Goal: Contribute content: Contribute content

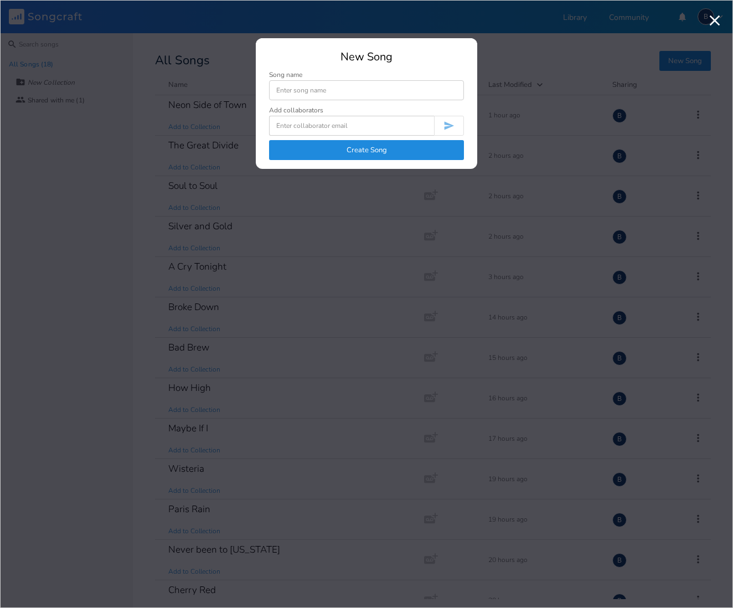
click at [328, 91] on input at bounding box center [366, 90] width 195 height 20
click at [285, 89] on input "M" at bounding box center [366, 90] width 195 height 20
click at [316, 90] on input "Missouri McReady" at bounding box center [366, 90] width 195 height 20
click at [323, 90] on input "Missouri McCeady" at bounding box center [366, 90] width 195 height 20
type input "Missouri McCeedy"
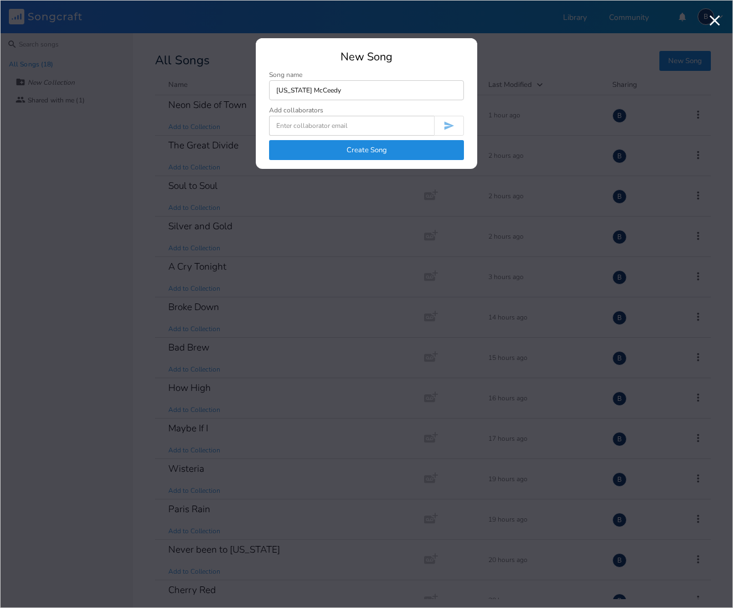
click at [379, 153] on button "Create Song" at bounding box center [366, 150] width 195 height 20
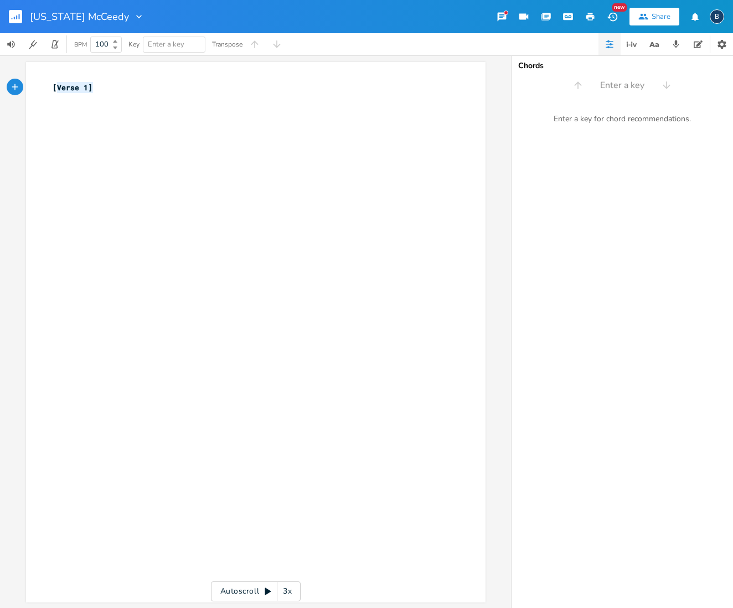
type textarea "[Verse 1]"
drag, startPoint x: 74, startPoint y: 85, endPoint x: 42, endPoint y: 80, distance: 31.9
click at [42, 80] on div "[Verse 1] x [Verse 1] ​" at bounding box center [255, 332] width 459 height 540
paste textarea
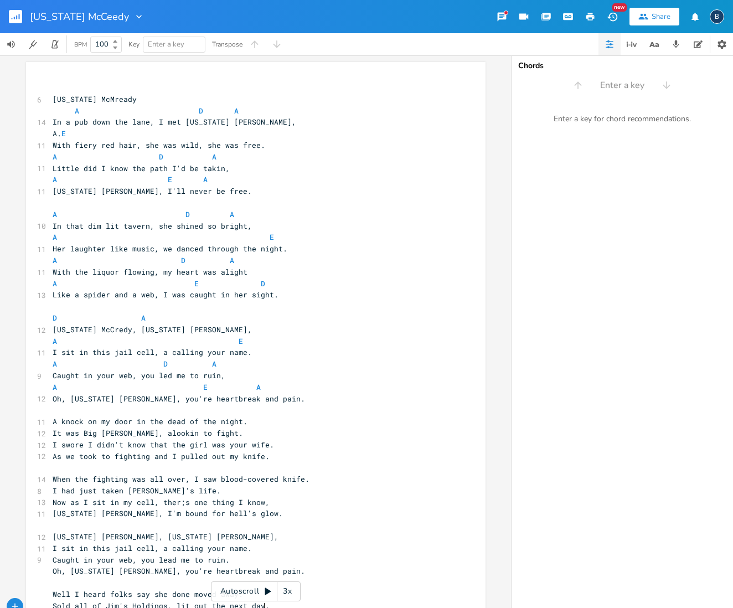
scroll to position [32, 0]
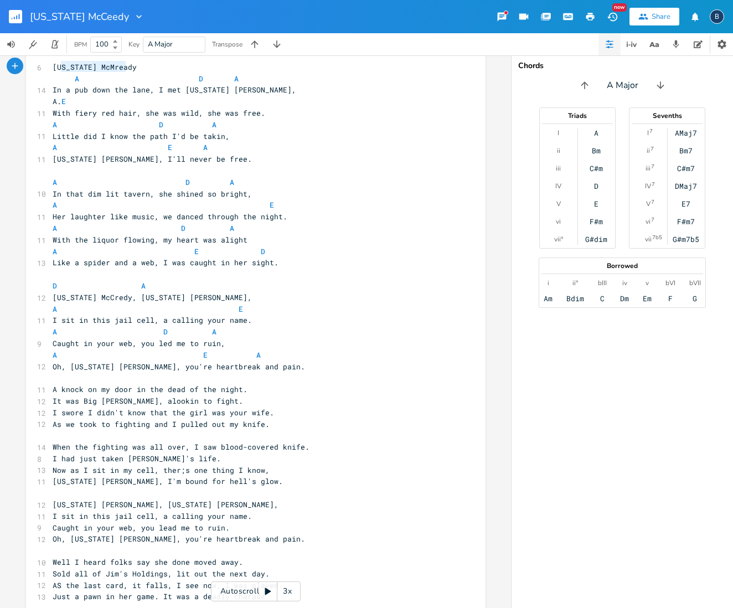
type textarea "[US_STATE] McMready"
drag, startPoint x: 127, startPoint y: 63, endPoint x: 46, endPoint y: 61, distance: 80.8
click at [50, 61] on pre "[US_STATE] McMready" at bounding box center [250, 67] width 400 height 12
click at [377, 199] on pre "A E" at bounding box center [250, 205] width 400 height 12
click at [17, 18] on icon "button" at bounding box center [16, 17] width 1 height 4
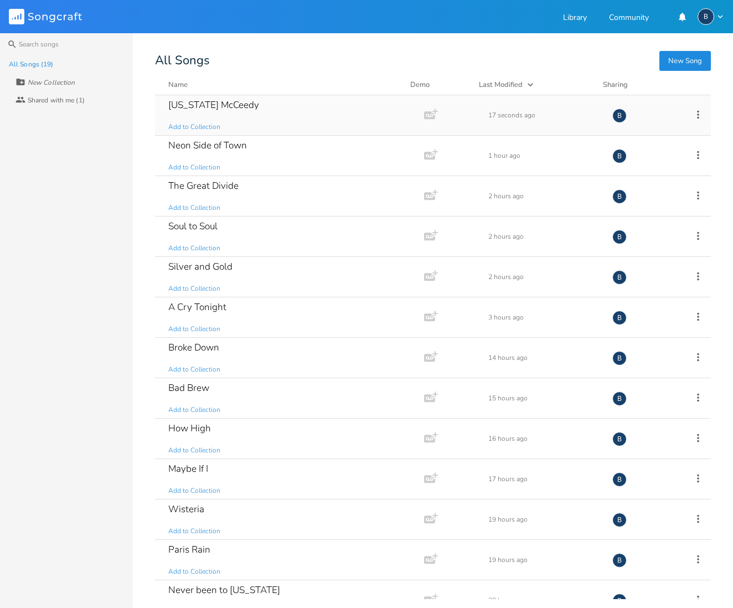
click at [231, 103] on div "Missouri McCeedy" at bounding box center [213, 104] width 91 height 9
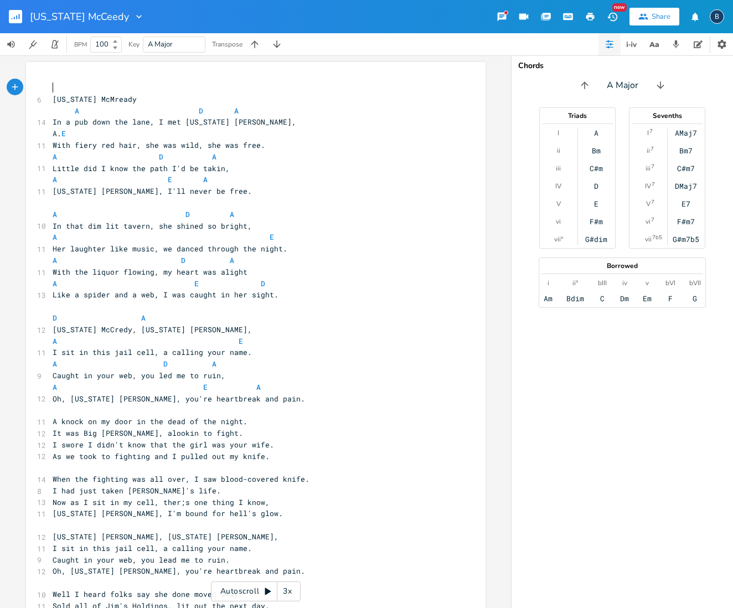
scroll to position [0, 1]
click at [133, 17] on icon "button" at bounding box center [138, 16] width 11 height 11
type textarea "[US_STATE] McMready"
drag, startPoint x: 130, startPoint y: 99, endPoint x: 48, endPoint y: 94, distance: 82.0
click at [50, 94] on pre "[US_STATE] McMready" at bounding box center [250, 100] width 400 height 12
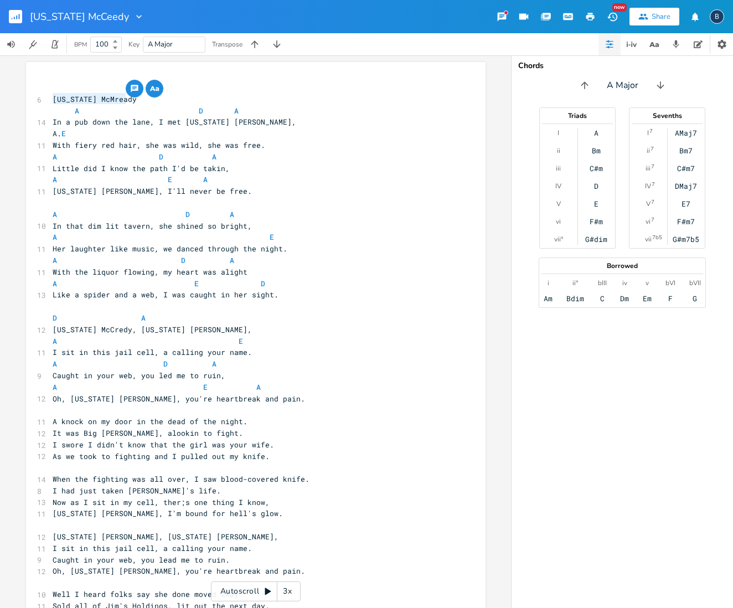
click at [133, 15] on icon "button" at bounding box center [138, 16] width 11 height 11
click at [137, 29] on span "Edit Rename" at bounding box center [132, 32] width 35 height 8
click at [118, 17] on icon "button" at bounding box center [120, 16] width 11 height 11
click at [120, 30] on icon "Edit" at bounding box center [119, 32] width 8 height 8
click at [105, 16] on input "Missouri McCeedy" at bounding box center [70, 17] width 81 height 10
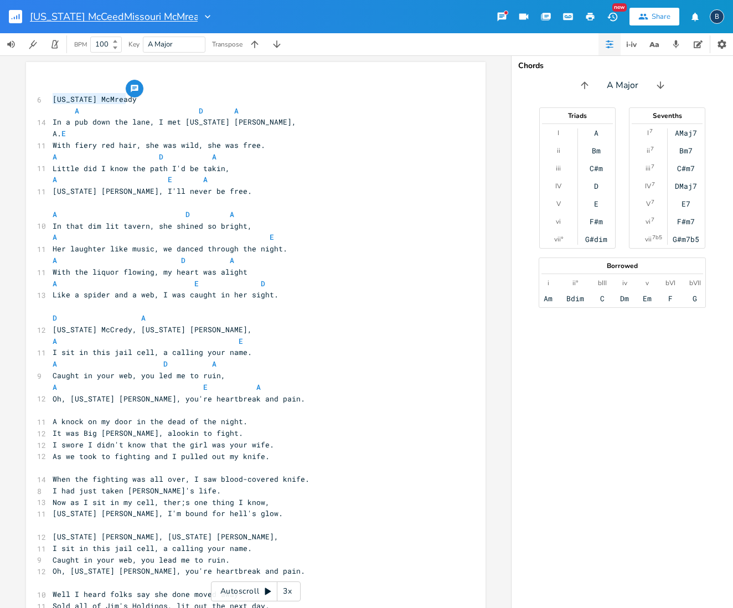
click at [105, 15] on input "Missouri McCeedMissouri McMreadyy" at bounding box center [114, 17] width 168 height 10
type input "Missouri McMreadyy"
click at [139, 13] on div at bounding box center [146, 16] width 15 height 11
click at [139, 14] on div at bounding box center [146, 16] width 15 height 11
click at [119, 14] on input "Missouri McMreadyy" at bounding box center [76, 17] width 92 height 10
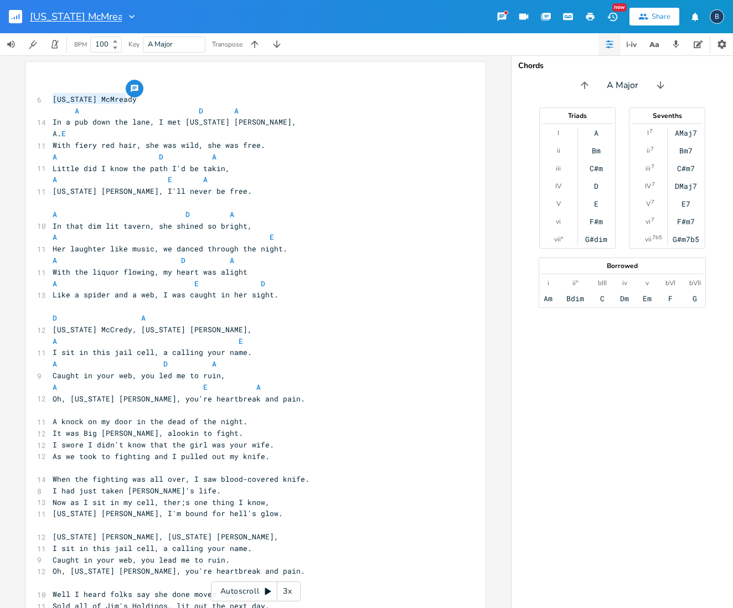
type input "[US_STATE] McMready"
click at [346, 134] on pre "A. E" at bounding box center [250, 134] width 400 height 12
click at [90, 75] on div "x ​ 6 Missouri McMready A D A 14 In a pub down the lane, I met Missouri McCread…" at bounding box center [255, 361] width 459 height 599
click at [140, 102] on pre "[US_STATE] McMready" at bounding box center [250, 100] width 400 height 12
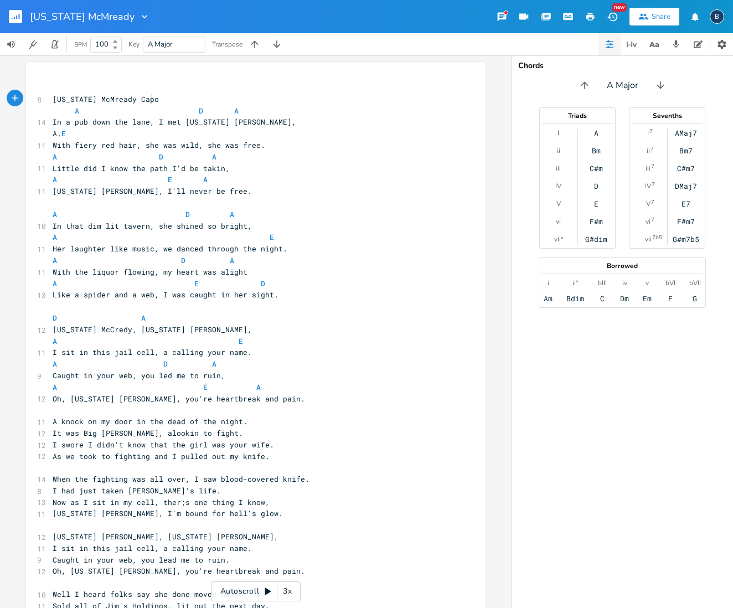
type textarea "Capo 2"
click at [436, 130] on pre "A. E" at bounding box center [250, 134] width 400 height 12
click at [20, 20] on rect "button" at bounding box center [15, 16] width 13 height 13
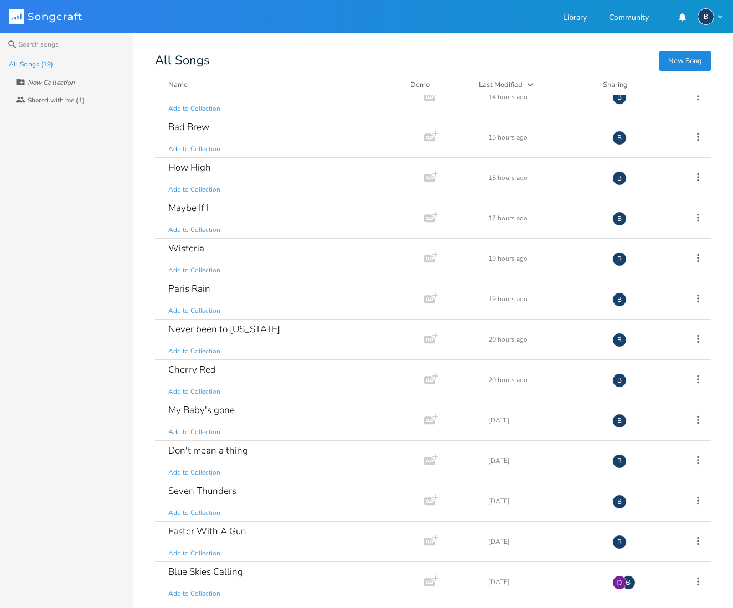
scroll to position [264, 0]
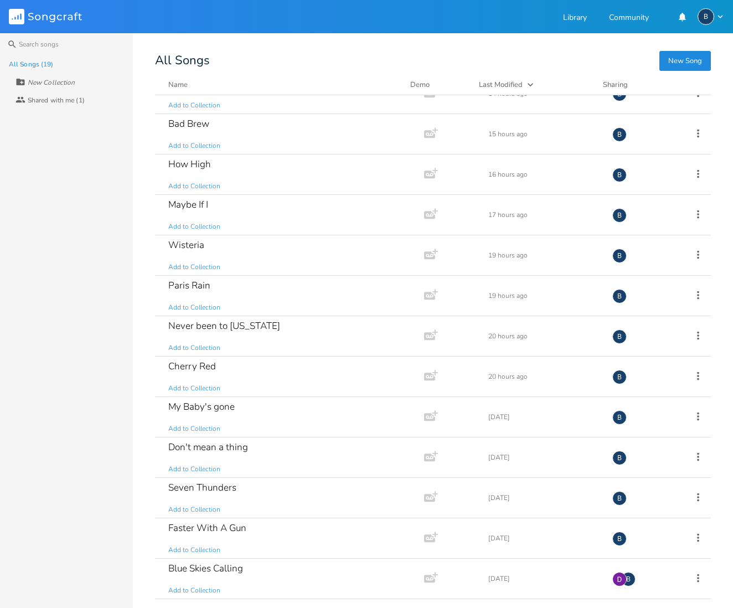
click at [677, 61] on button "New Song" at bounding box center [684, 61] width 51 height 20
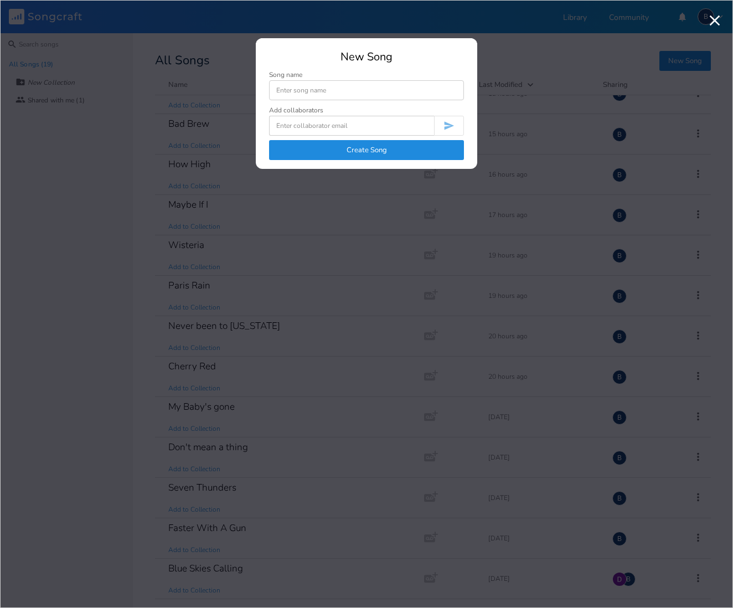
click at [300, 90] on input at bounding box center [366, 90] width 195 height 20
click at [296, 90] on input "Back up Baby" at bounding box center [366, 90] width 195 height 20
type input "Back Up Baby"
click at [326, 148] on button "Create Song" at bounding box center [366, 150] width 195 height 20
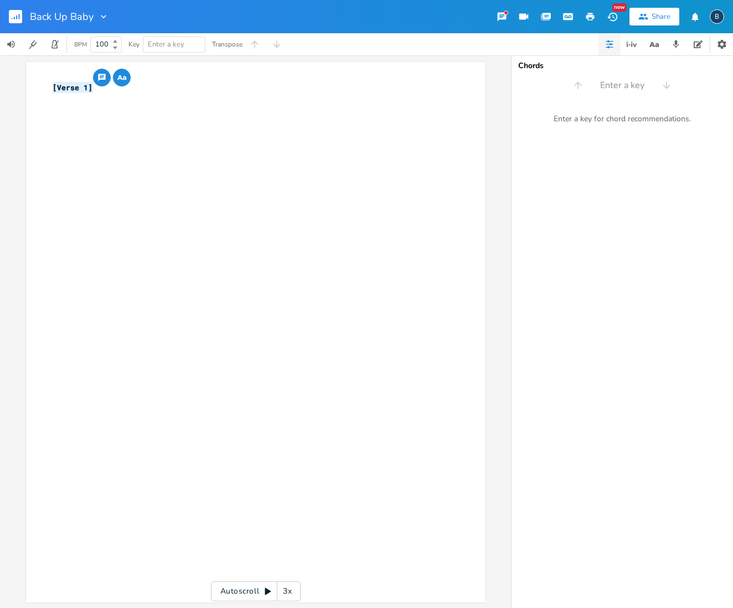
drag, startPoint x: 71, startPoint y: 84, endPoint x: 43, endPoint y: 84, distance: 28.2
click at [42, 85] on div "[Verse 1] x [Verse 1] ​" at bounding box center [255, 332] width 459 height 540
type textarea "Back Up Baby"
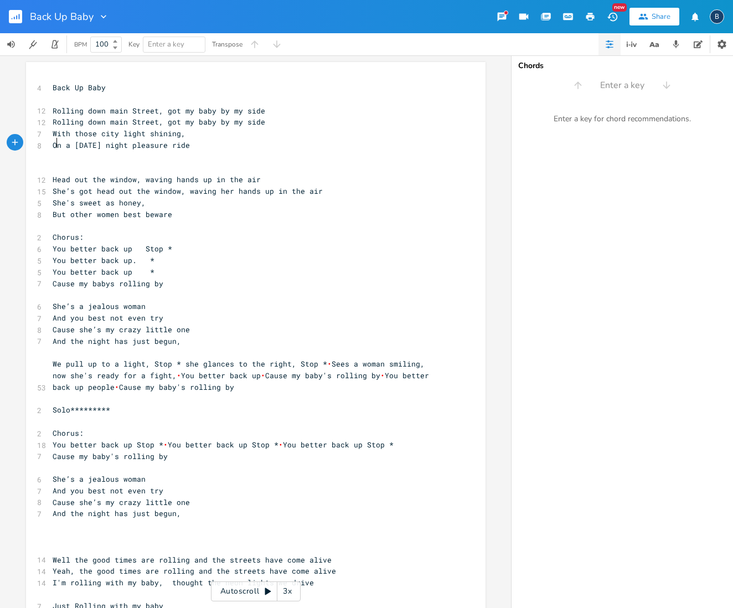
click at [54, 142] on span "On a [DATE] night pleasure ride" at bounding box center [121, 145] width 137 height 10
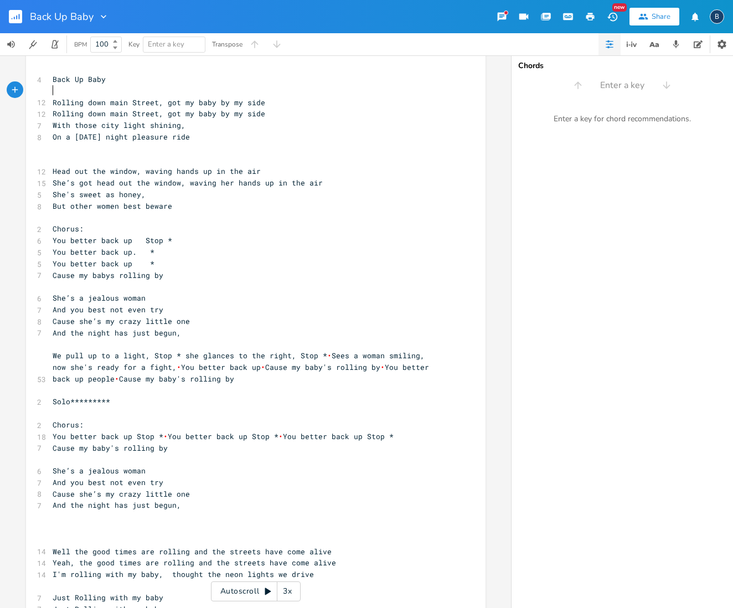
click at [56, 92] on pre "​" at bounding box center [250, 91] width 400 height 12
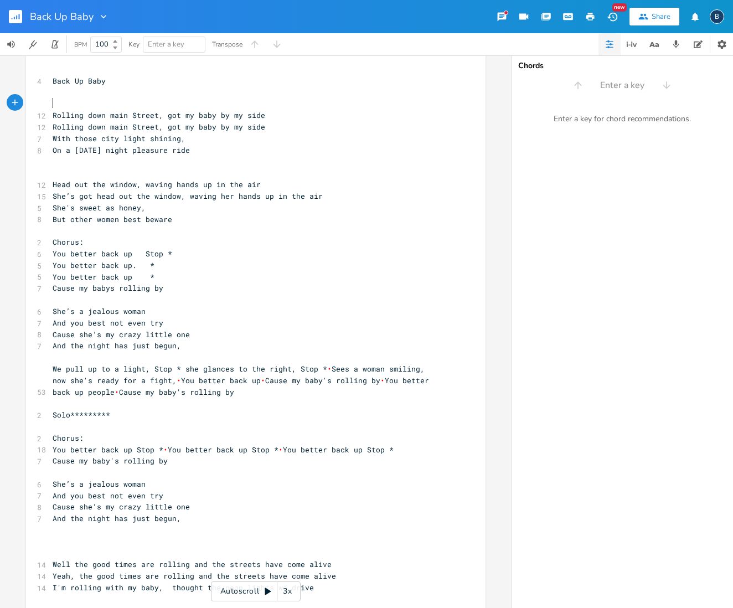
type textarea "A"
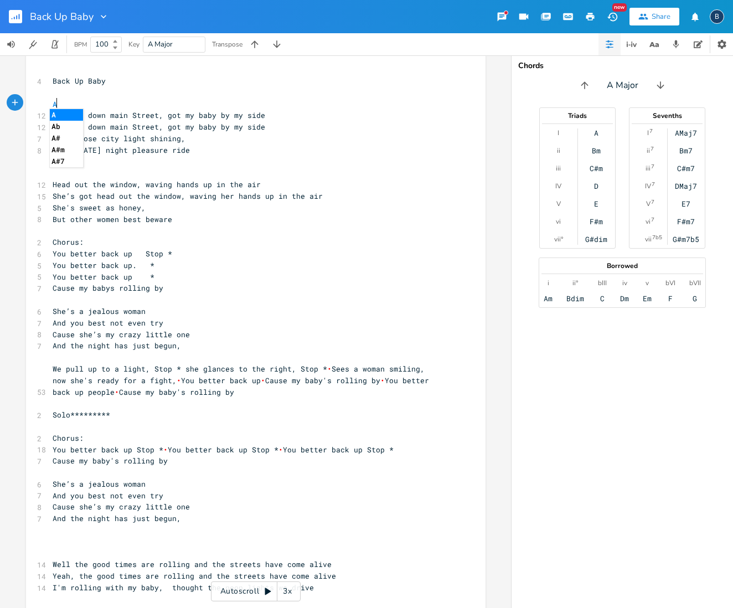
click at [175, 103] on pre "A" at bounding box center [250, 105] width 400 height 12
click at [317, 156] on pre "​" at bounding box center [250, 162] width 400 height 12
click at [166, 106] on pre "A" at bounding box center [250, 105] width 400 height 12
type textarea "D9 A"
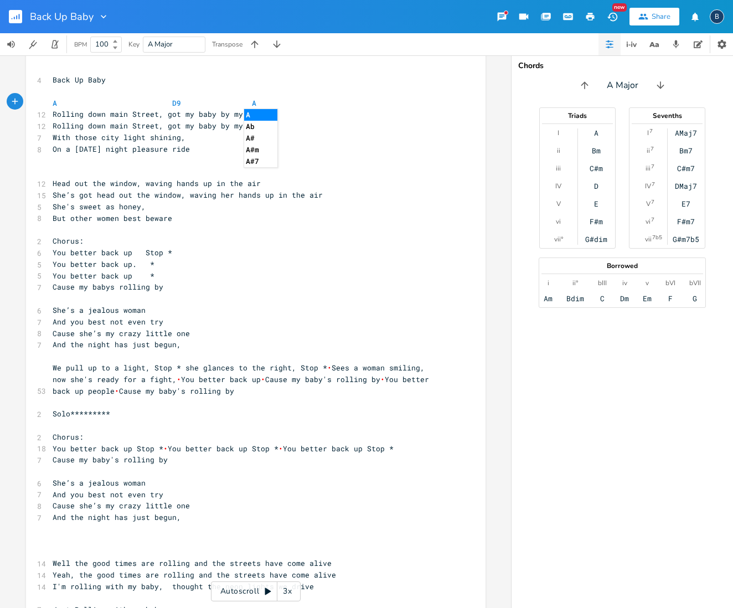
scroll to position [6, 0]
click at [297, 103] on pre "A D9 A" at bounding box center [250, 105] width 400 height 12
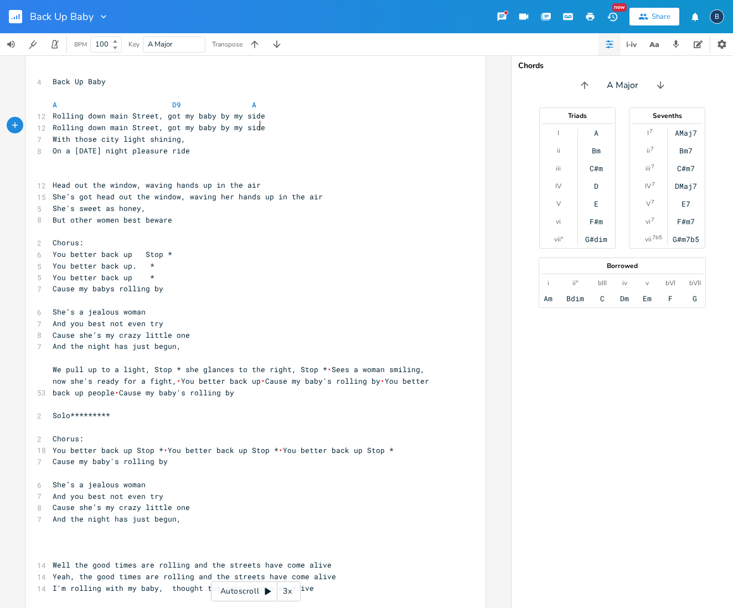
click at [326, 127] on pre "Rolling down main Street, got my baby by my side" at bounding box center [250, 128] width 400 height 12
click at [260, 113] on pre "Rolling down main Street, got my baby by my side" at bounding box center [250, 116] width 400 height 12
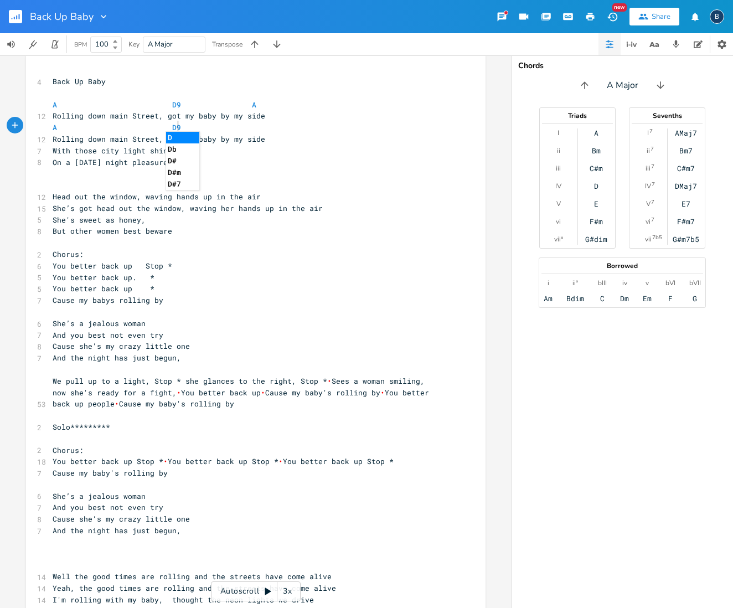
scroll to position [0, 53]
type textarea "A D9 A"
click at [186, 149] on pre "With those city light shining," at bounding box center [250, 151] width 400 height 12
click at [263, 134] on pre "Rolling down main Street, got my baby by my side" at bounding box center [250, 139] width 400 height 12
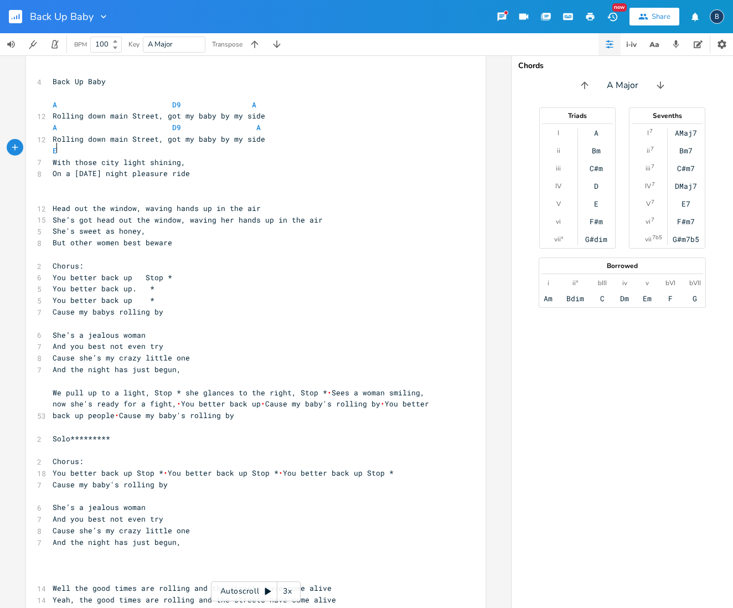
scroll to position [0, 4]
type textarea "E"
click at [186, 162] on pre "With those city light shining," at bounding box center [250, 163] width 400 height 12
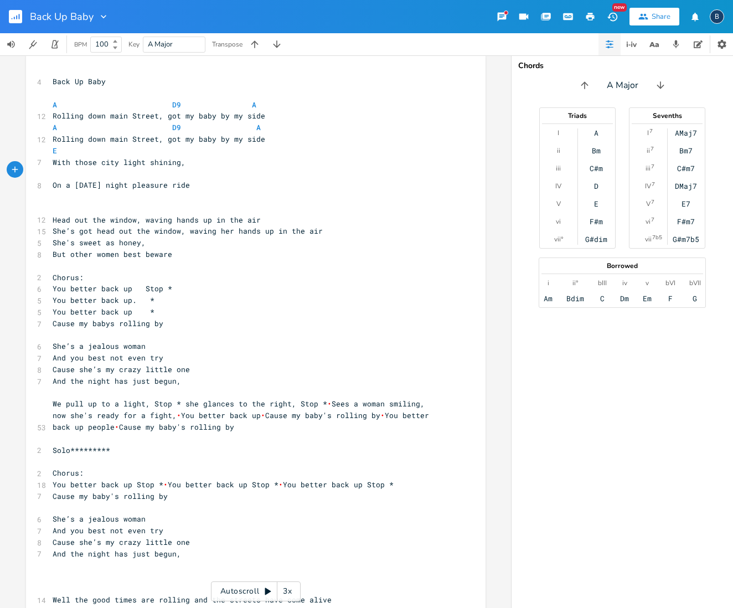
scroll to position [0, 4]
type textarea "D9"
click at [56, 148] on span "E" at bounding box center [88, 151] width 71 height 10
type textarea "9"
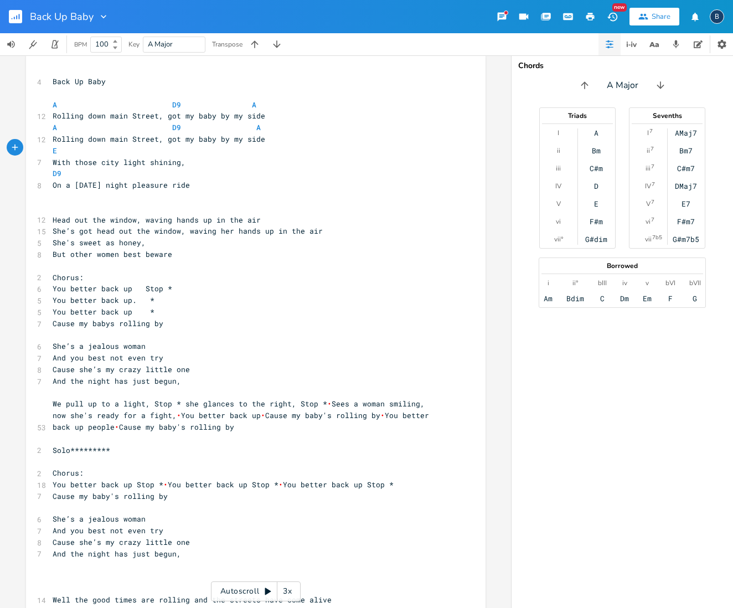
scroll to position [0, 3]
click at [215, 184] on pre "On a [DATE] night pleasure ride" at bounding box center [250, 185] width 400 height 12
click at [154, 173] on pre "D9" at bounding box center [250, 174] width 400 height 12
type textarea "A"
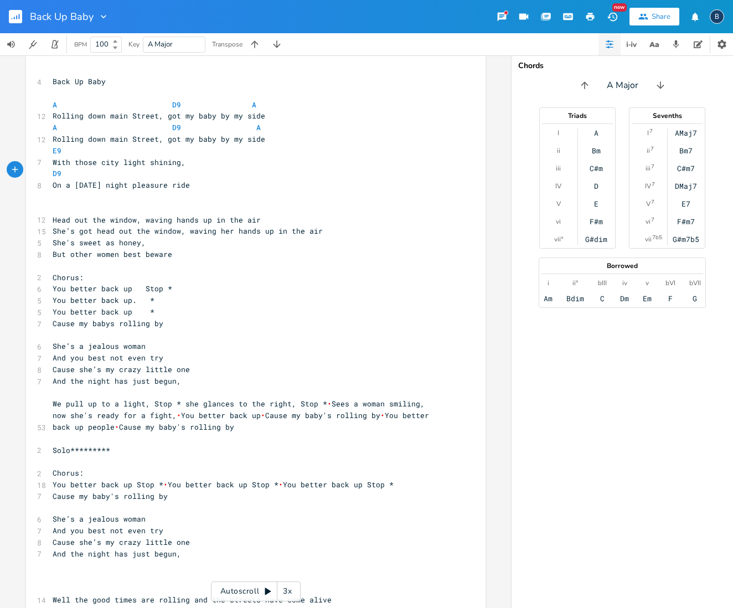
scroll to position [0, 45]
click at [56, 208] on pre "​" at bounding box center [250, 209] width 400 height 12
type textarea "A D9 A"
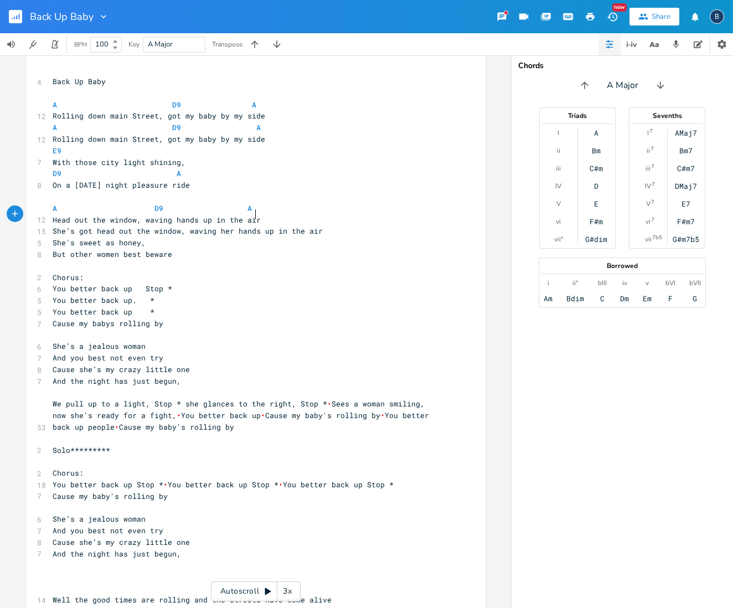
click at [312, 214] on pre "Head out the window, waving hands up in the air" at bounding box center [250, 220] width 400 height 12
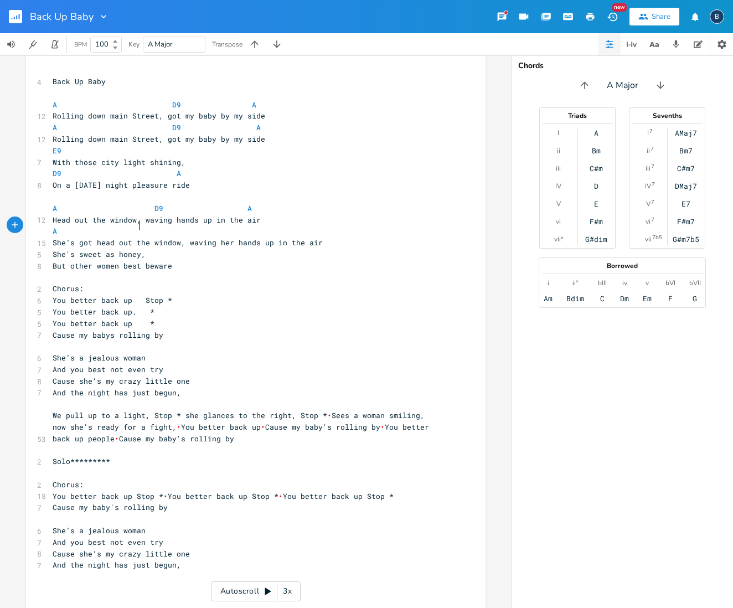
scroll to position [0, 39]
type textarea "A"
click at [59, 226] on span "A" at bounding box center [104, 231] width 102 height 10
type textarea "D9 A"
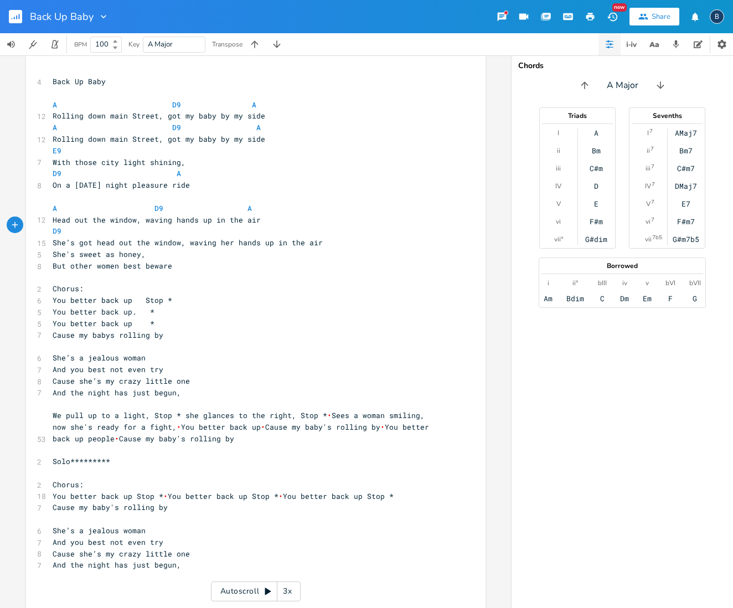
scroll to position [0, 102]
click at [424, 229] on pre "D9 A" at bounding box center [250, 231] width 400 height 12
click at [318, 239] on pre "She’s got head out the window, waving her hands up in the air" at bounding box center [250, 243] width 400 height 12
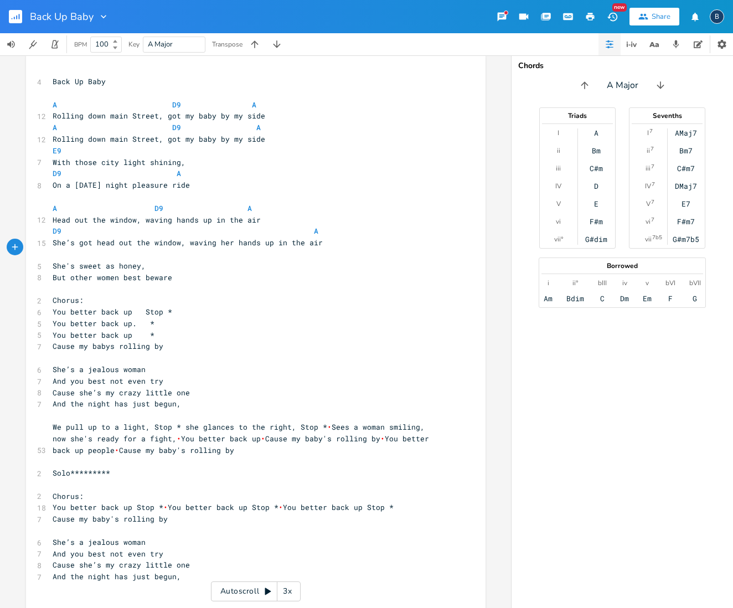
scroll to position [0, 4]
type textarea "E9"
drag, startPoint x: 161, startPoint y: 259, endPoint x: 173, endPoint y: 258, distance: 11.6
click at [165, 260] on pre "She's sweet as honey," at bounding box center [250, 266] width 400 height 12
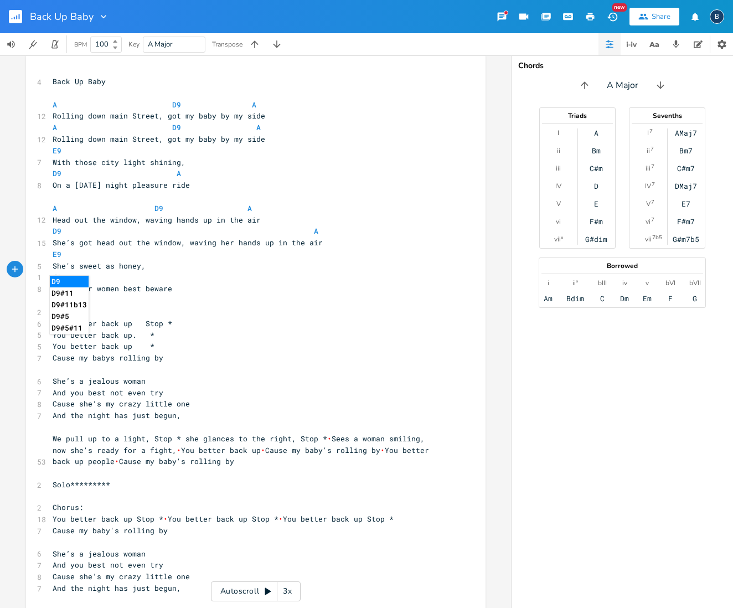
scroll to position [4, 0]
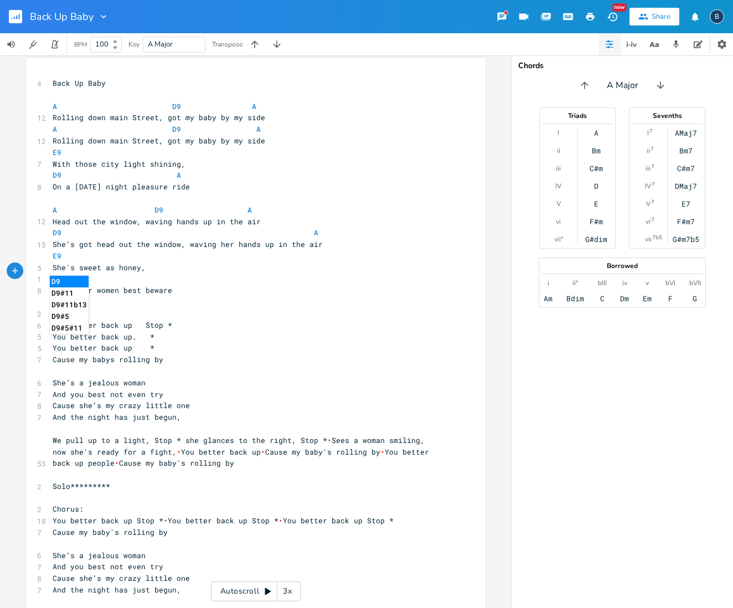
type textarea "d9"
click at [58, 279] on li "D9" at bounding box center [69, 282] width 39 height 12
click at [87, 308] on pre "Chorus:" at bounding box center [250, 314] width 400 height 12
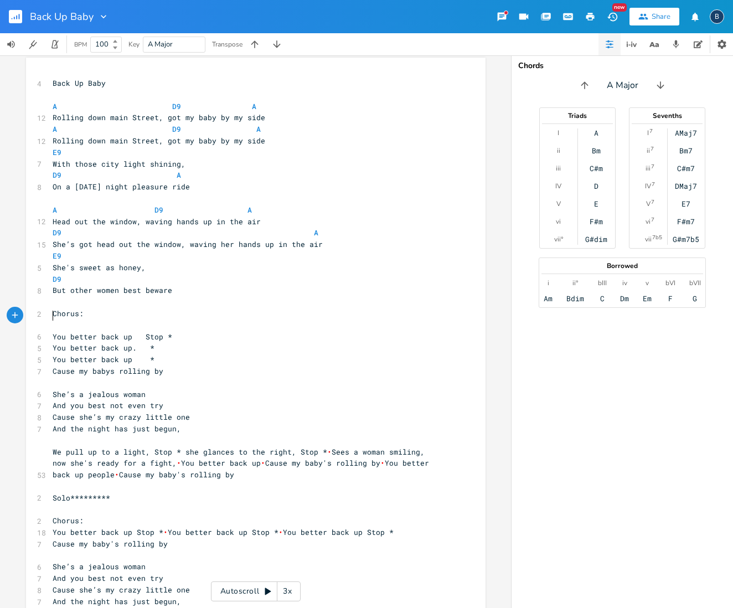
scroll to position [5, 0]
click at [147, 273] on pre "D9" at bounding box center [250, 279] width 400 height 12
type textarea "A"
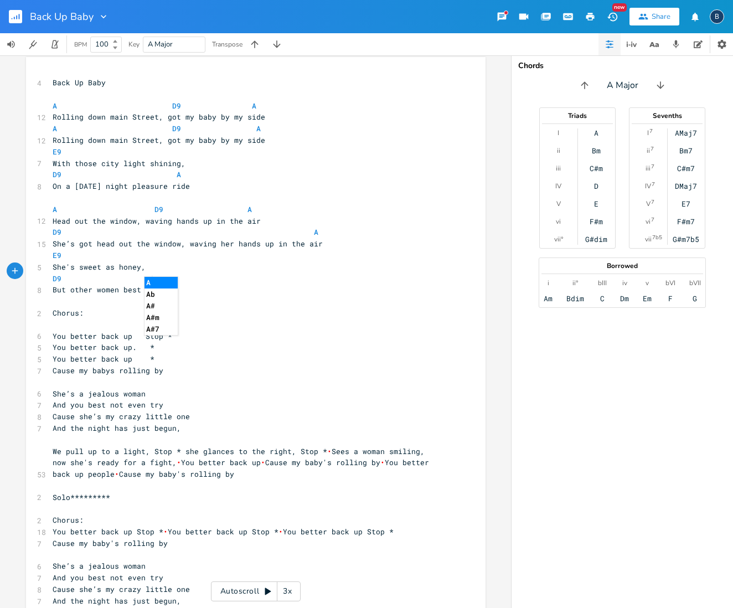
click at [122, 319] on pre "​" at bounding box center [250, 325] width 400 height 12
type textarea "A"
click at [242, 330] on pre "You better back up Stop *" at bounding box center [250, 336] width 400 height 12
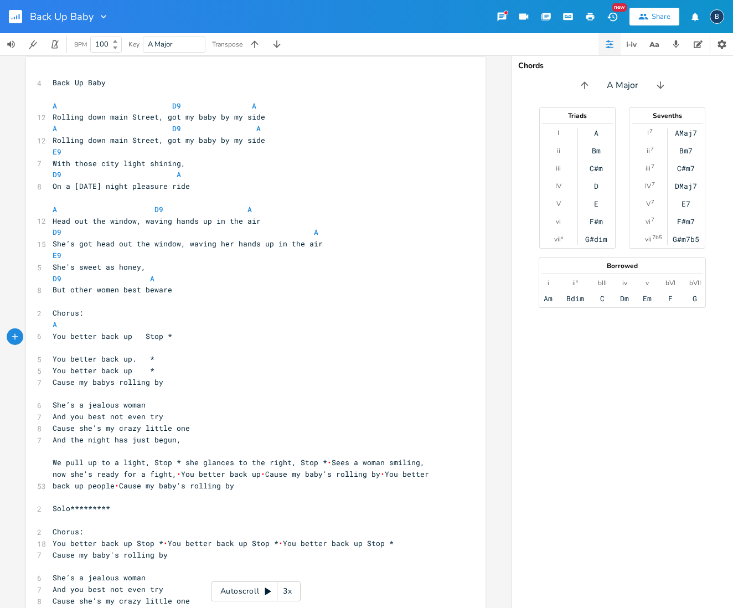
scroll to position [0, 0]
type textarea "A"
click at [173, 341] on pre "A" at bounding box center [250, 347] width 400 height 12
click at [153, 353] on pre "You better back up. *" at bounding box center [250, 359] width 400 height 12
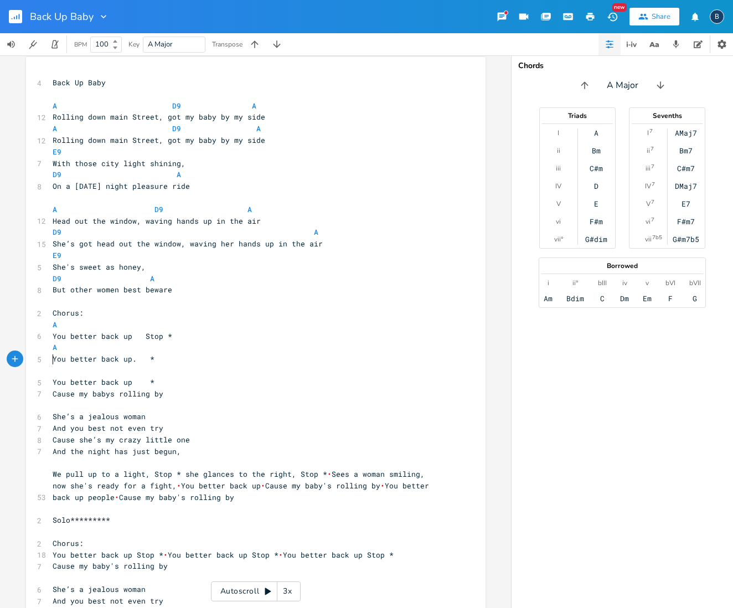
type textarea "A"
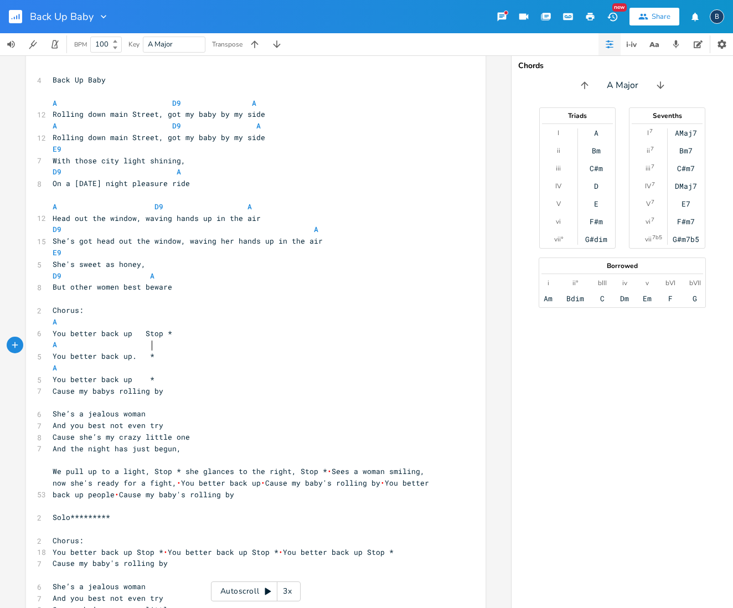
click at [215, 350] on pre "You better back up. *" at bounding box center [250, 356] width 400 height 12
click at [136, 374] on span "You better back up *" at bounding box center [104, 379] width 102 height 10
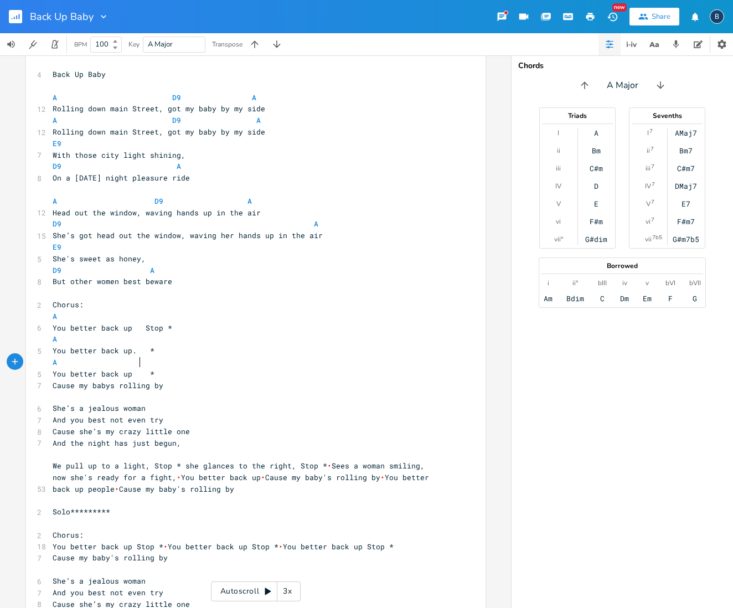
scroll to position [12, 0]
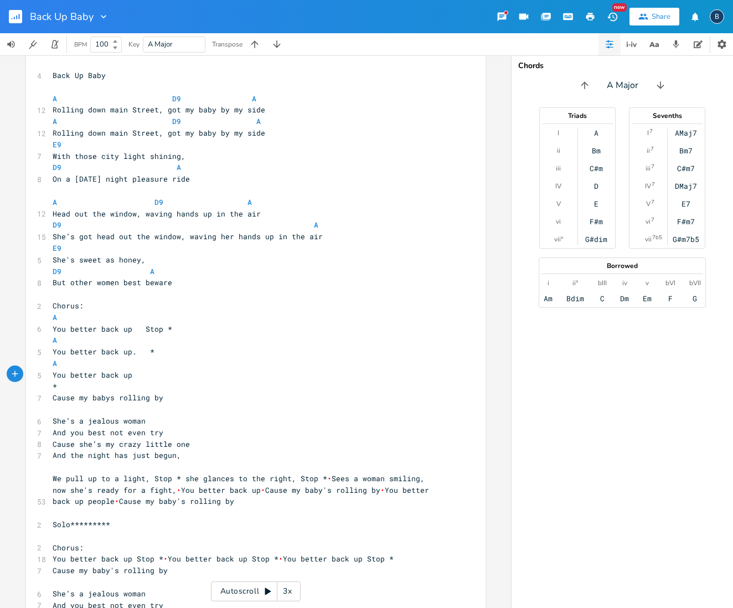
type textarea "A"
click at [291, 392] on pre "Cause my babys rolling by" at bounding box center [250, 398] width 400 height 12
click at [64, 381] on pre "A*" at bounding box center [250, 387] width 400 height 12
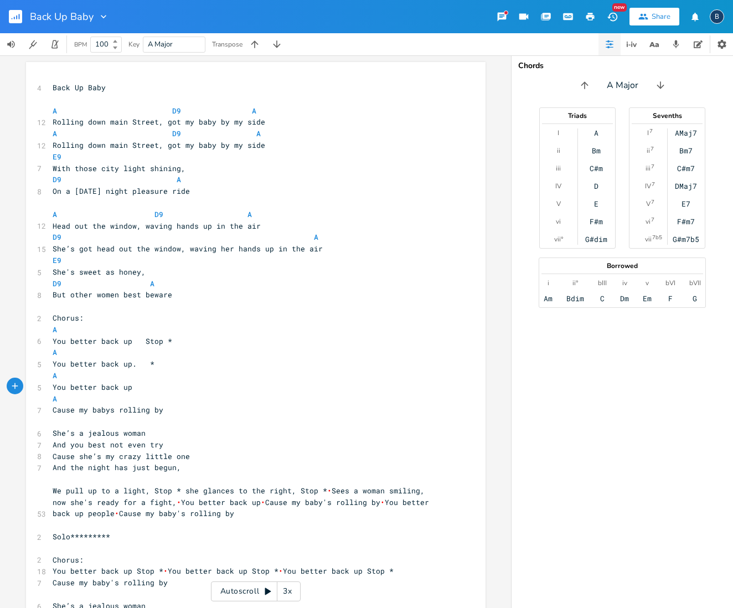
scroll to position [0, 0]
click at [56, 416] on pre "​" at bounding box center [250, 422] width 400 height 12
type textarea "D9"
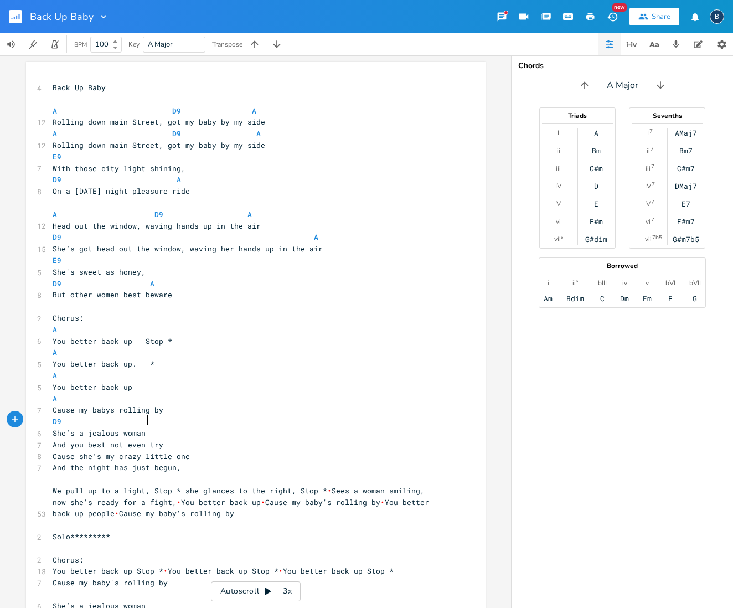
click at [148, 427] on pre "She’s a jealous woman" at bounding box center [250, 433] width 400 height 12
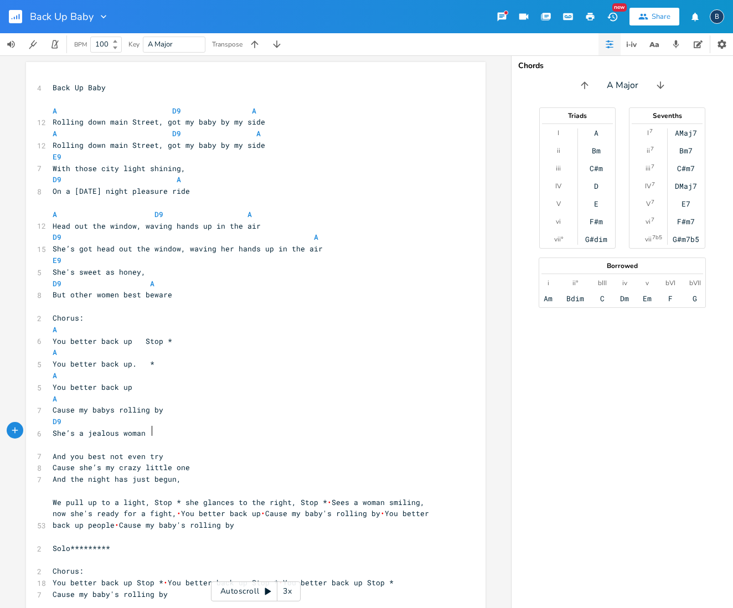
scroll to position [0, 37]
type textarea "A"
click at [174, 450] on pre "And you best not even try" at bounding box center [250, 456] width 400 height 12
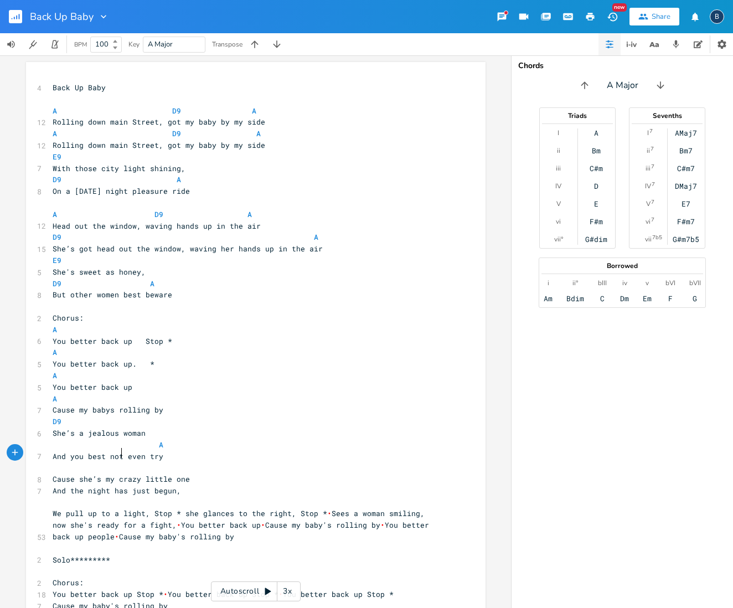
scroll to position [0, 25]
type textarea "E9"
click at [187, 473] on pre "Cause she’s my crazy little one" at bounding box center [250, 479] width 400 height 12
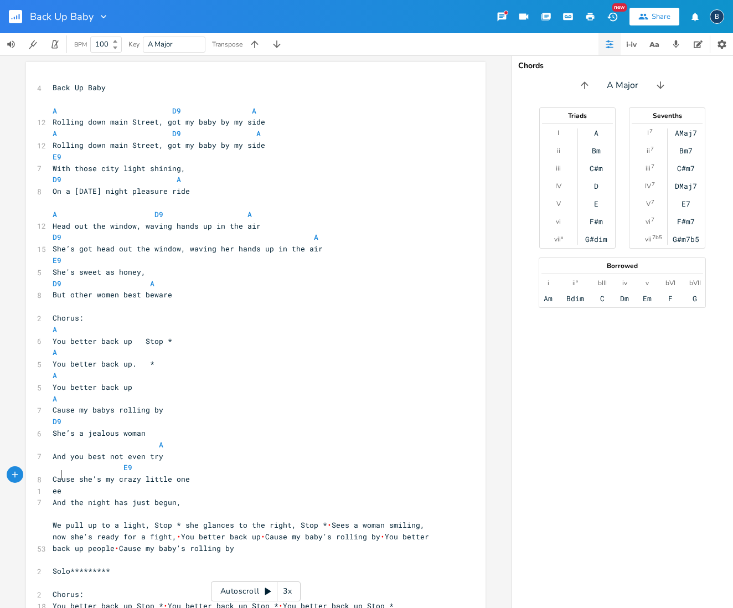
type textarea "eeee"
type textarea "D9"
click at [312, 462] on pre "E9" at bounding box center [250, 468] width 400 height 12
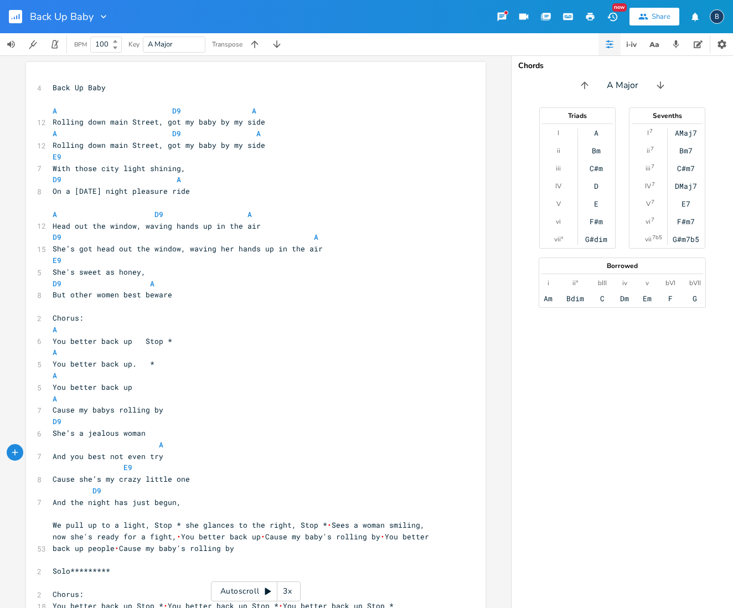
scroll to position [0, 0]
click at [51, 507] on pre "​" at bounding box center [250, 513] width 400 height 12
type textarea "A"
click at [188, 507] on pre "A" at bounding box center [250, 513] width 400 height 12
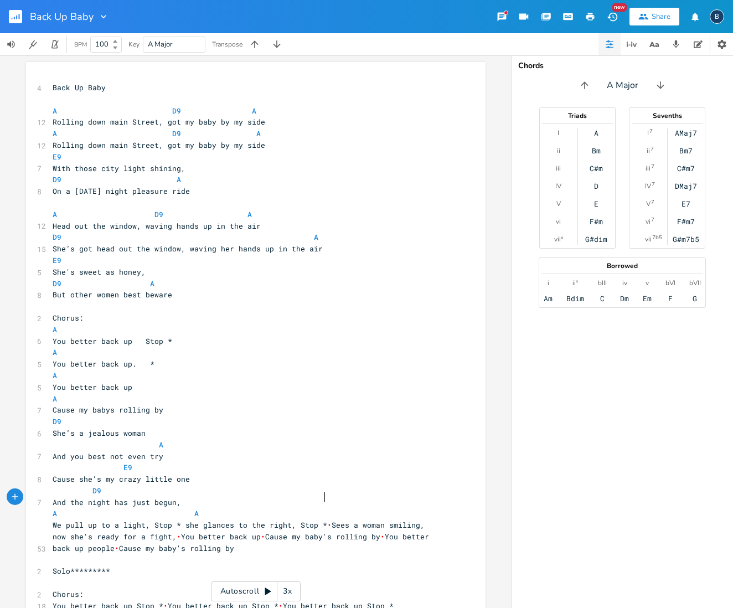
scroll to position [0, 101]
type textarea "A A"
click at [389, 485] on pre "D9" at bounding box center [250, 491] width 400 height 12
click at [426, 520] on span "We pull up to a light, Stop * she glances to the right, Stop * • Sees a woman s…" at bounding box center [248, 536] width 390 height 33
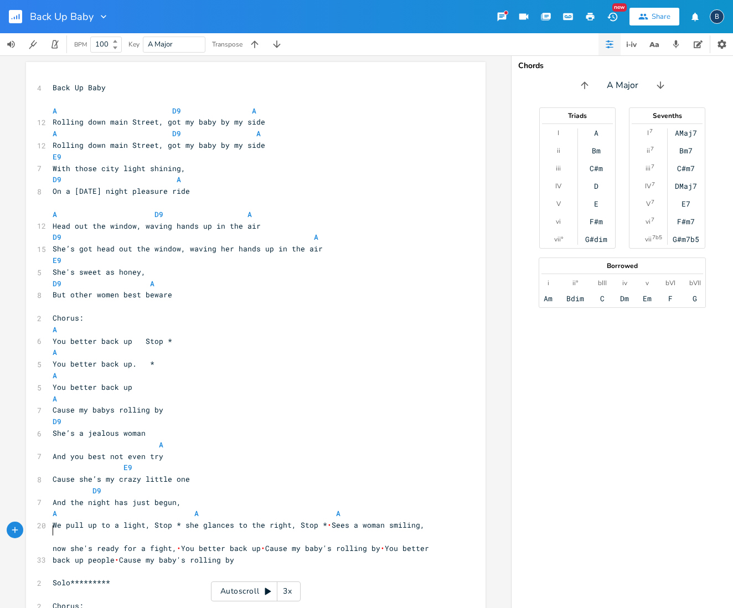
scroll to position [0, 1]
click at [188, 531] on pre "​" at bounding box center [250, 537] width 400 height 12
type textarea "D9 A"
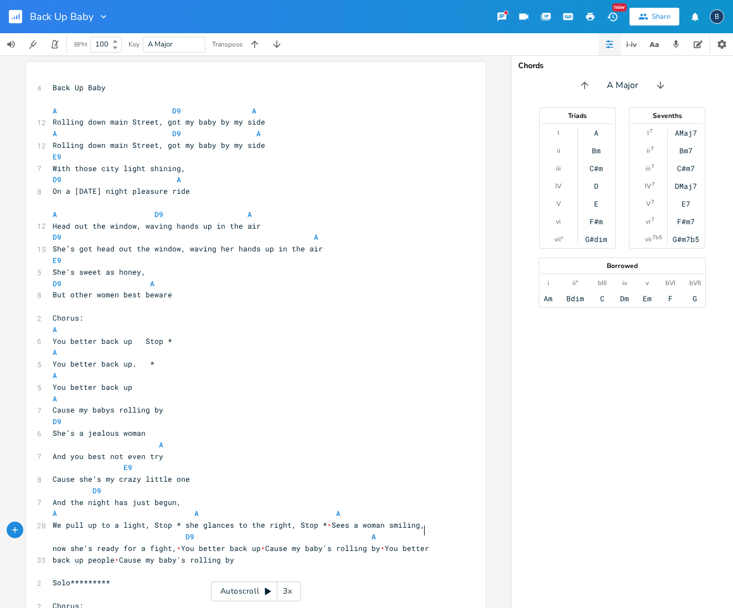
click at [419, 542] on pre "now she's ready for a fight, • You better back up • Cause my baby's rolling by …" at bounding box center [250, 553] width 400 height 23
click at [385, 531] on pre "D9 A" at bounding box center [250, 537] width 400 height 12
type textarea "E9"
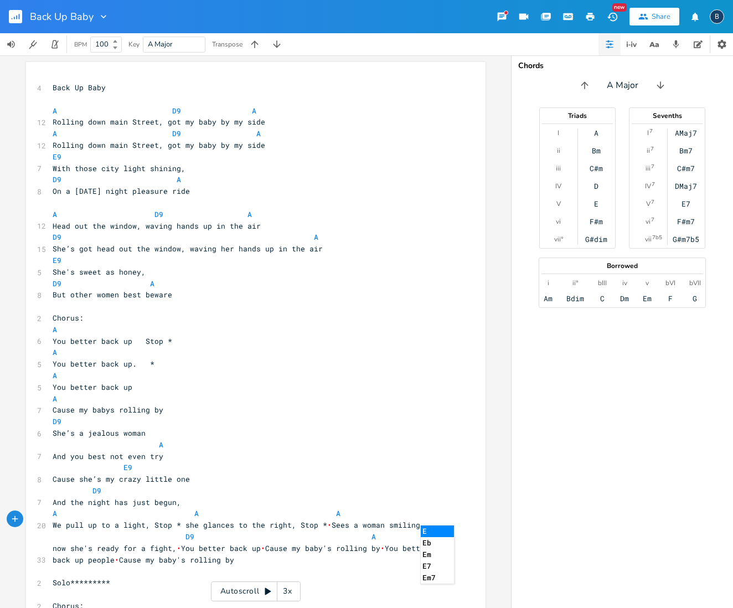
scroll to position [0, 26]
click at [428, 485] on pre "D9" at bounding box center [250, 491] width 400 height 12
click at [444, 542] on pre "now she's ready for a fight, • You better back up • Cause my baby's rolling by …" at bounding box center [250, 553] width 400 height 23
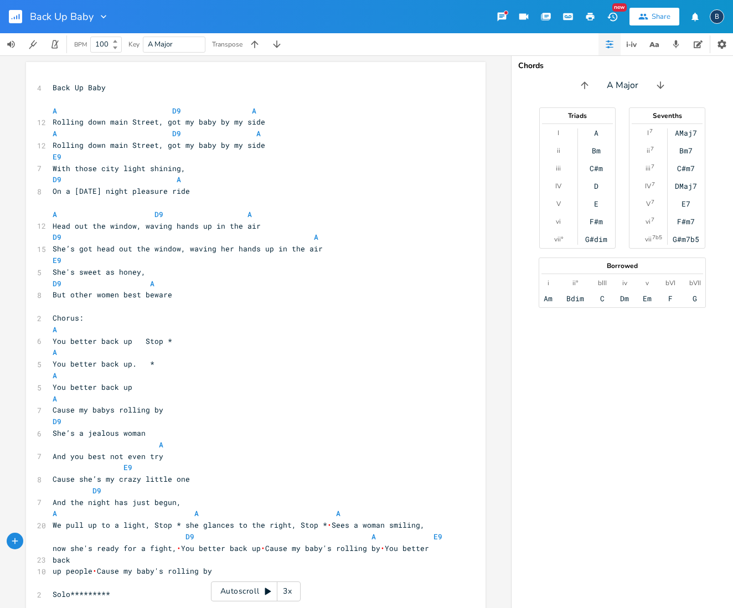
click at [433, 543] on span "now she's ready for a fight, • You better back up • Cause my baby's rolling by …" at bounding box center [243, 554] width 381 height 22
type textarea "d9"
click at [155, 553] on li "D9" at bounding box center [163, 553] width 39 height 12
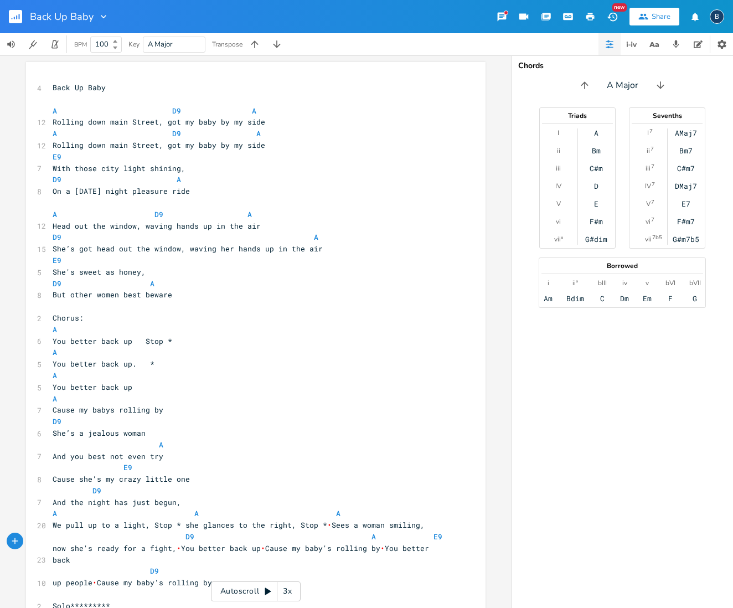
type textarea "A"
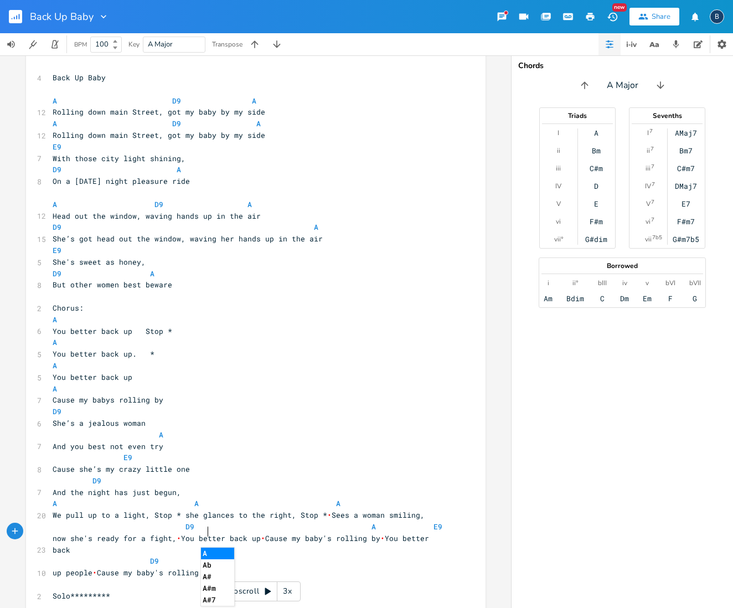
scroll to position [7, 0]
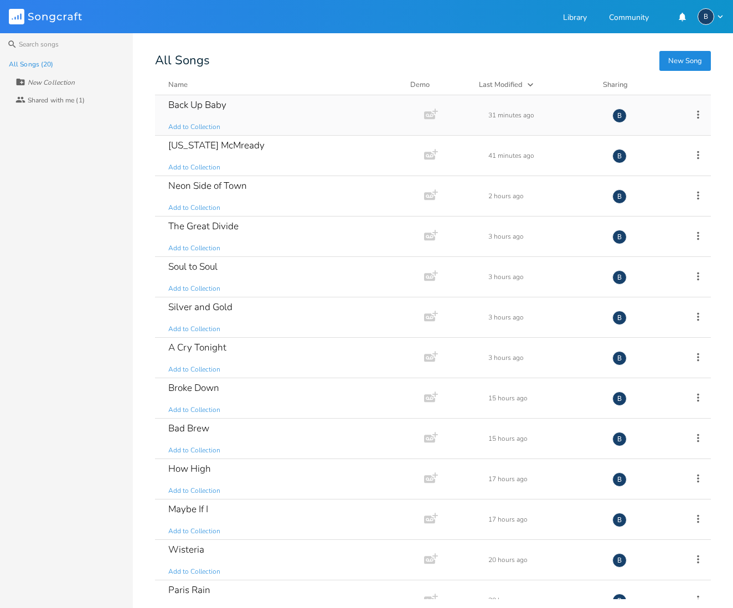
click at [205, 106] on div "Back Up Baby" at bounding box center [197, 104] width 58 height 9
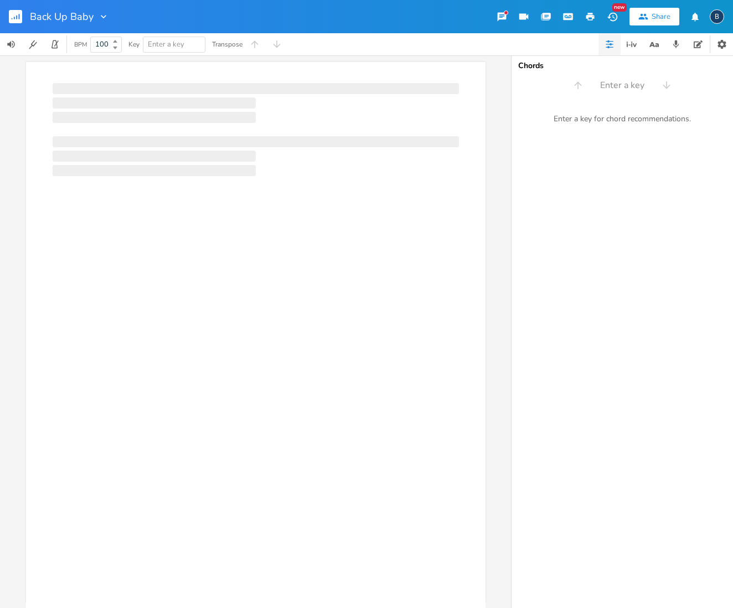
scroll to position [0, 1]
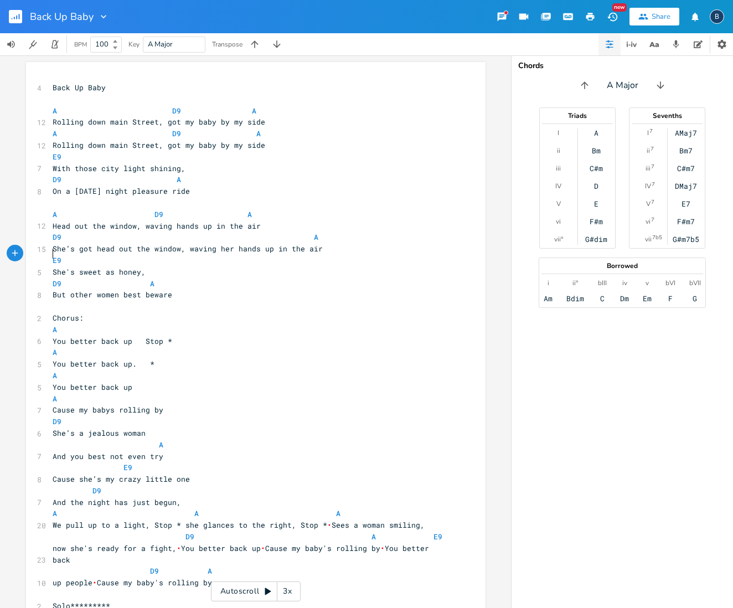
click at [50, 255] on pre "E9" at bounding box center [250, 261] width 400 height 12
type textarea "F9"
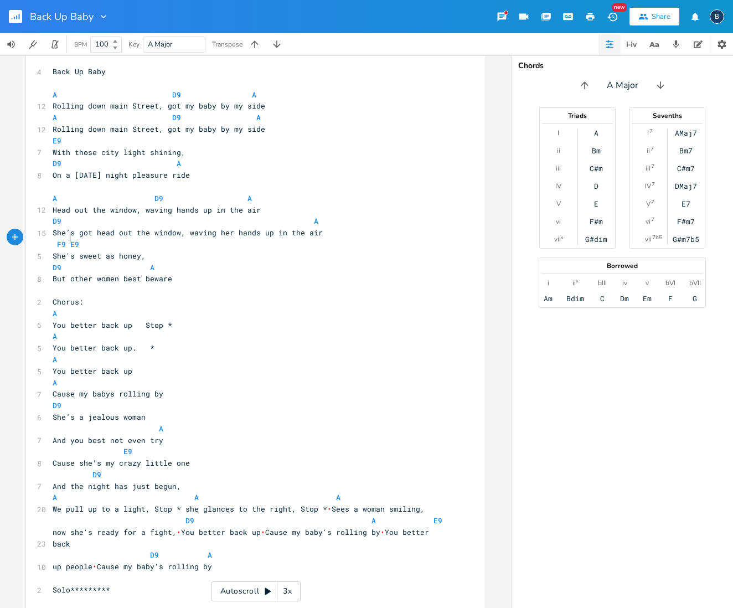
scroll to position [15, 0]
click at [184, 493] on span "A A A" at bounding box center [197, 498] width 288 height 10
type textarea "G2"
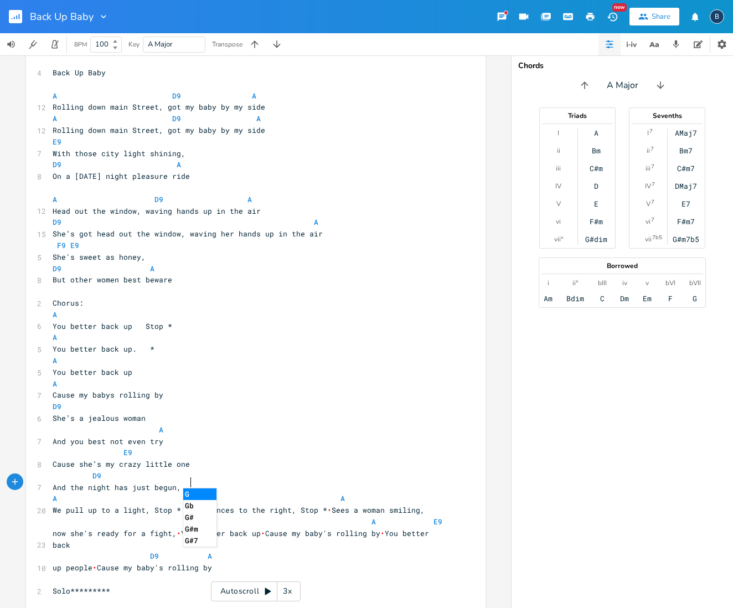
type textarea "#"
click at [281, 470] on pre "D9" at bounding box center [250, 476] width 400 height 12
click at [330, 493] on span "A G# A A" at bounding box center [201, 498] width 297 height 10
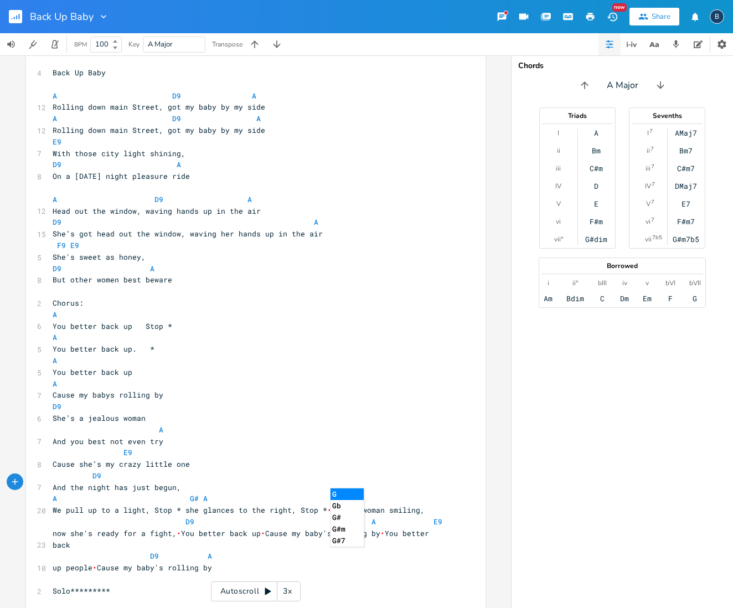
type textarea "G#"
drag, startPoint x: 237, startPoint y: 511, endPoint x: 242, endPoint y: 507, distance: 5.9
click at [237, 528] on span "now she's ready for a fight, • You better back up • Cause my baby's rolling by …" at bounding box center [243, 539] width 381 height 22
click at [50, 493] on pre "A G# A G# A" at bounding box center [250, 499] width 400 height 12
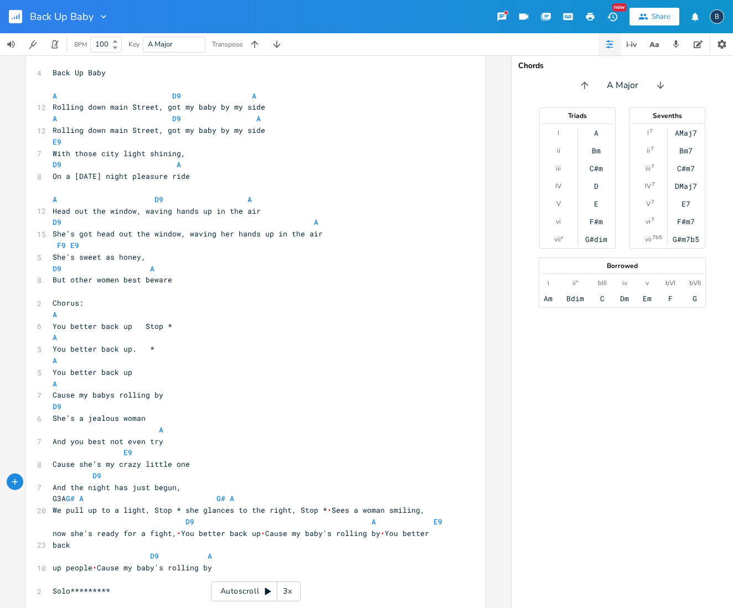
type textarea "G3"
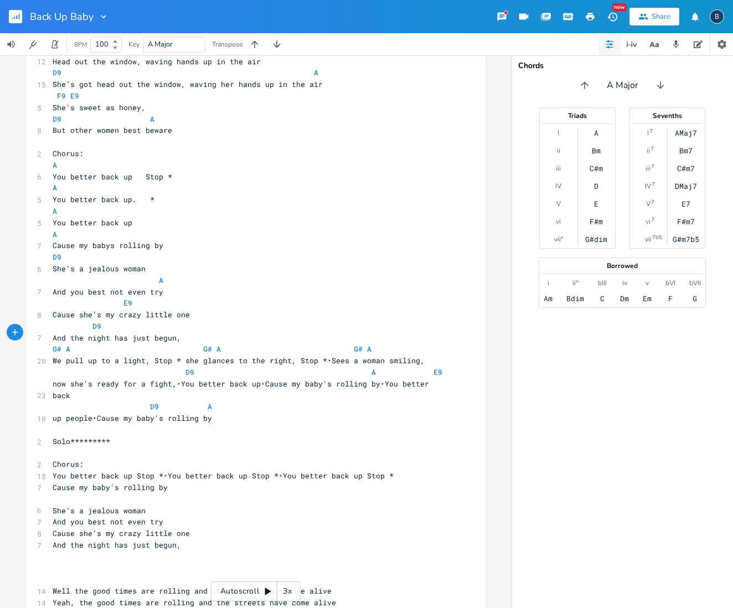
scroll to position [0, 1]
type textarea "#"
click at [16, 20] on rect "button" at bounding box center [15, 16] width 13 height 13
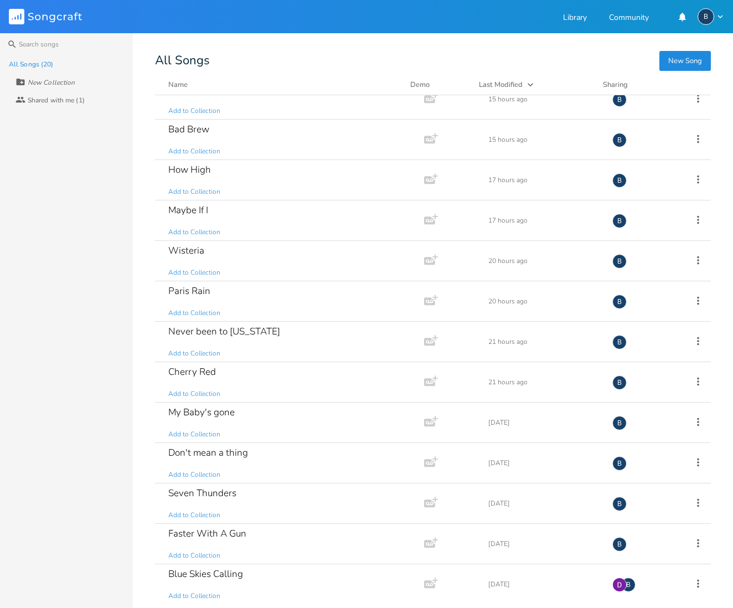
scroll to position [304, 0]
